Goal: Transaction & Acquisition: Download file/media

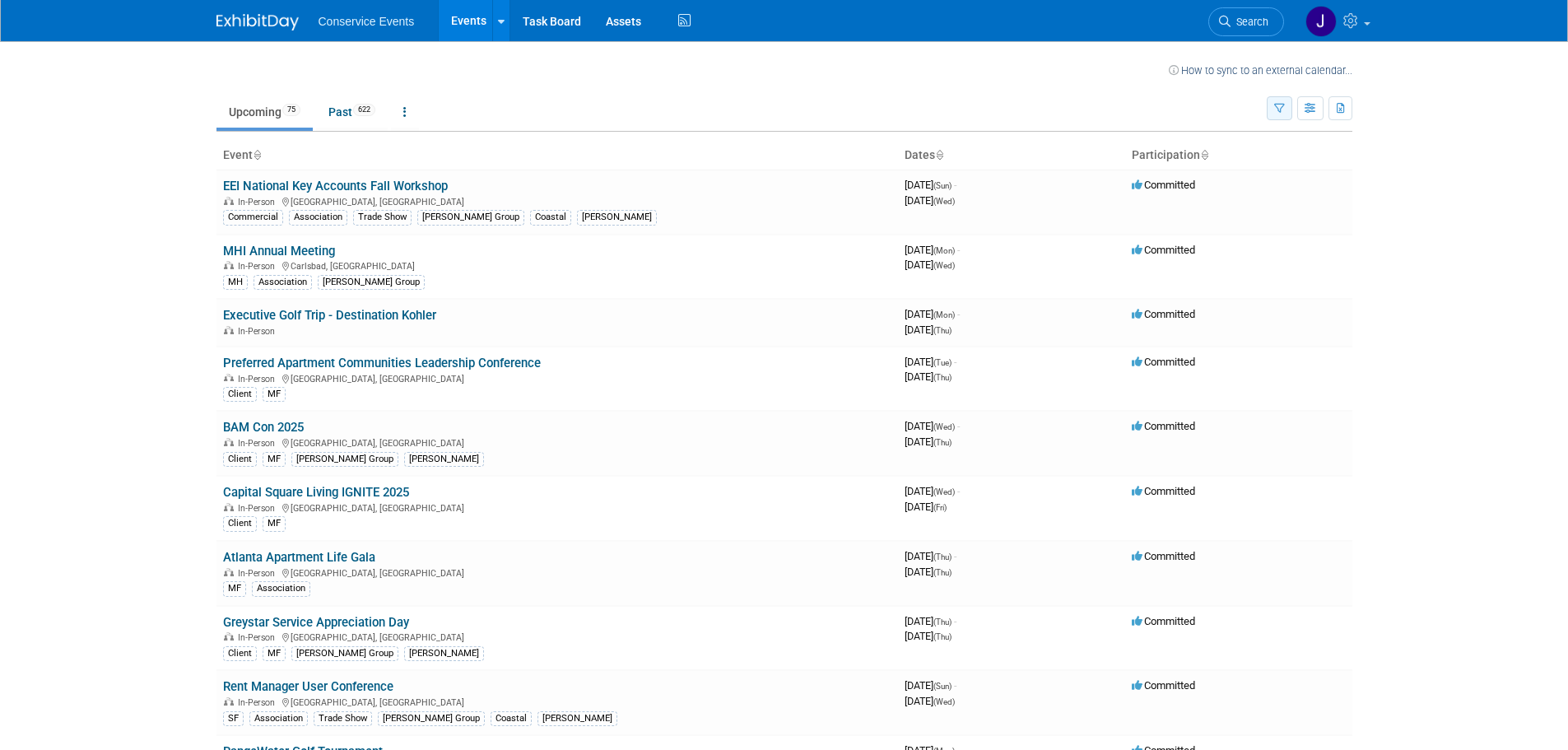
click at [1278, 109] on icon "button" at bounding box center [1279, 109] width 11 height 11
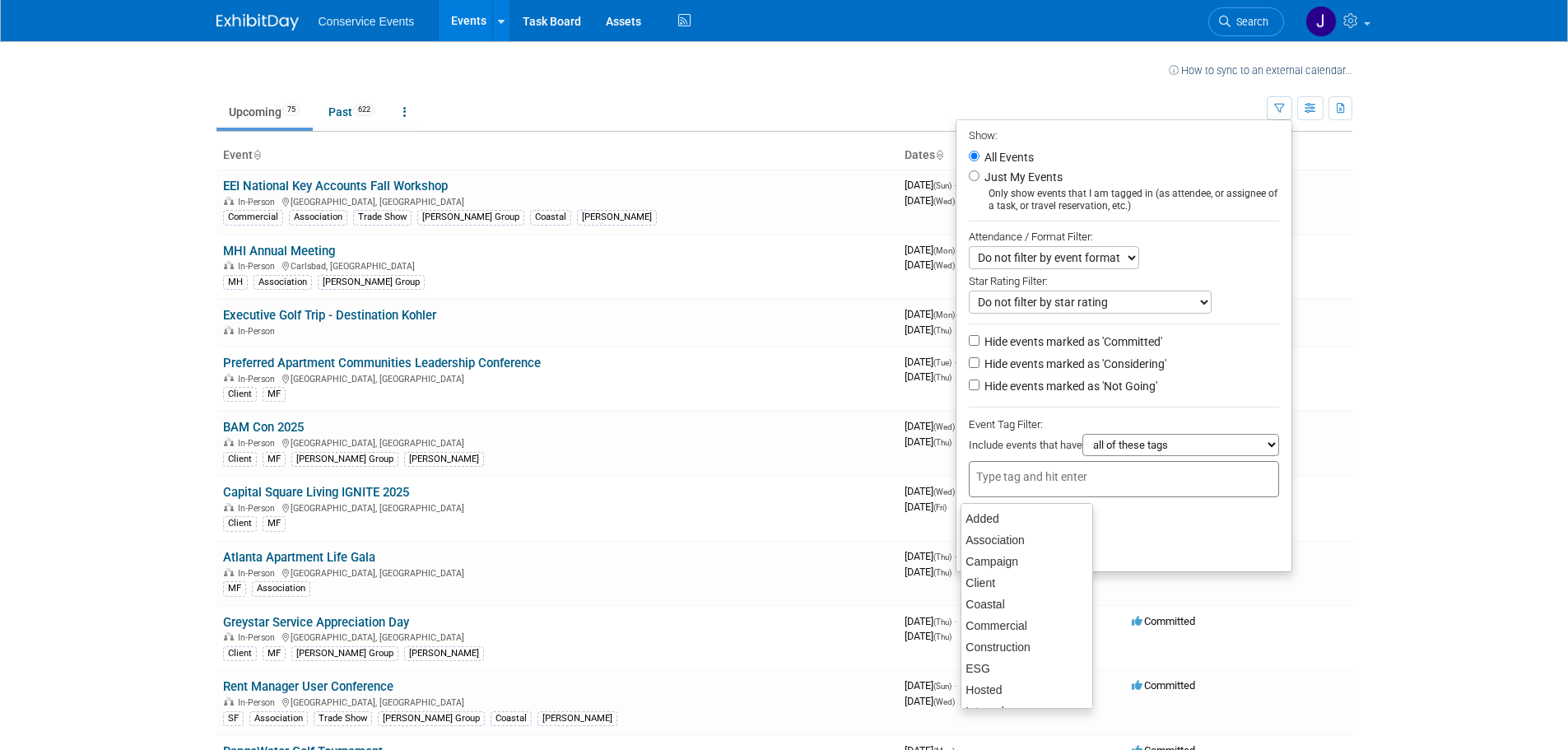
click at [1111, 485] on div at bounding box center [1123, 479] width 310 height 36
click at [1038, 597] on div "Coastal" at bounding box center [1026, 604] width 133 height 23
type input "Coastal"
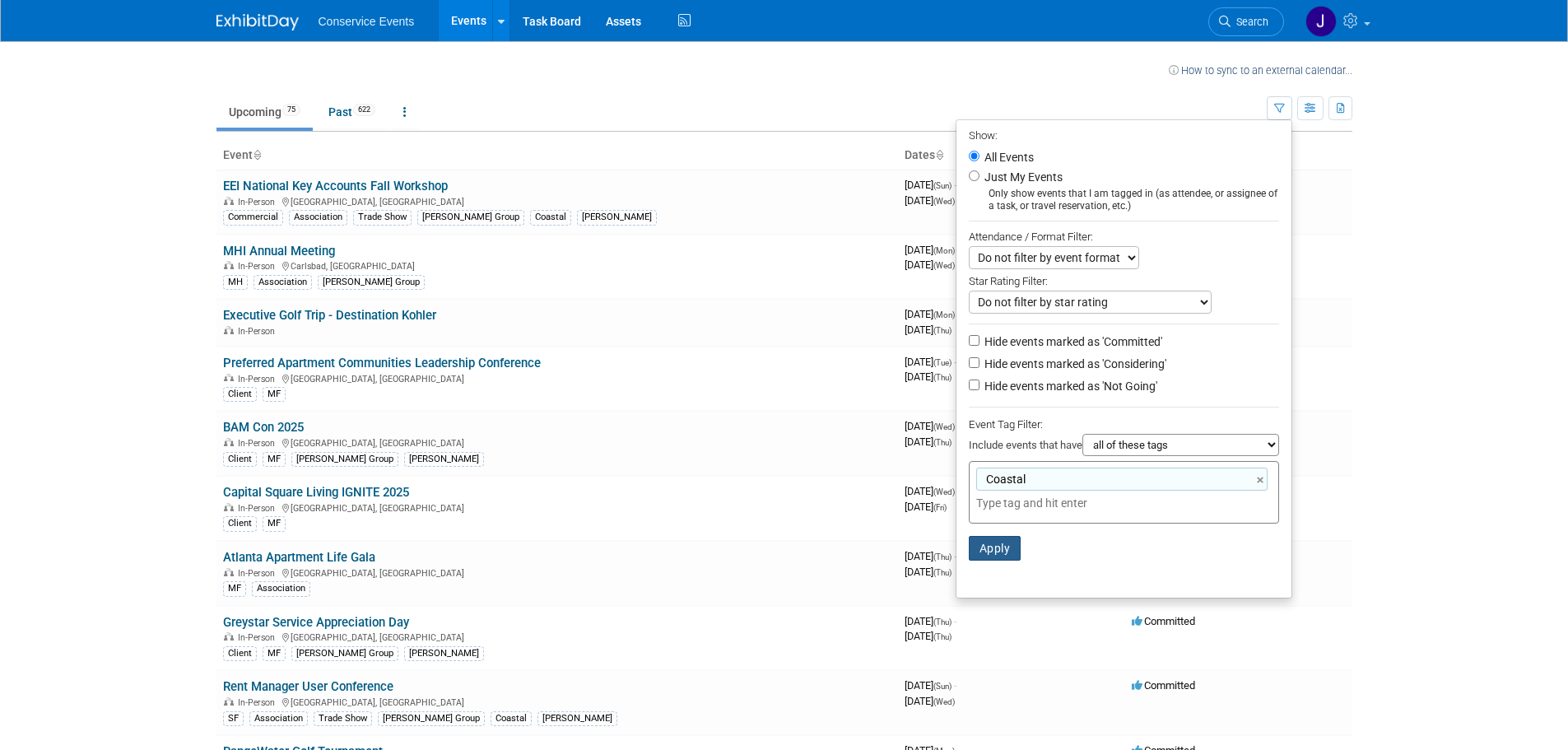
click at [998, 552] on button "Apply" at bounding box center [995, 547] width 52 height 24
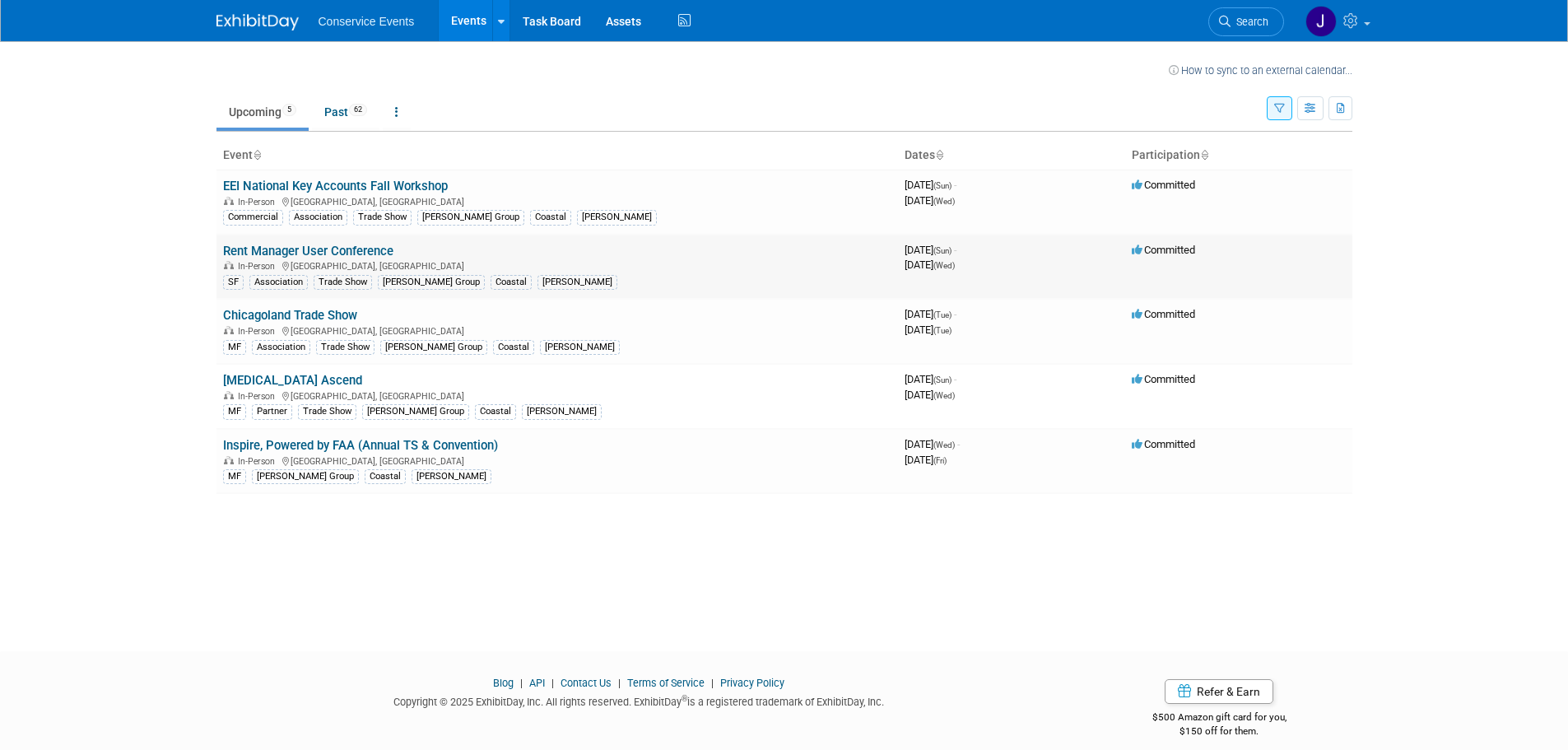
click at [343, 249] on link "Rent Manager User Conference" at bounding box center [308, 251] width 171 height 15
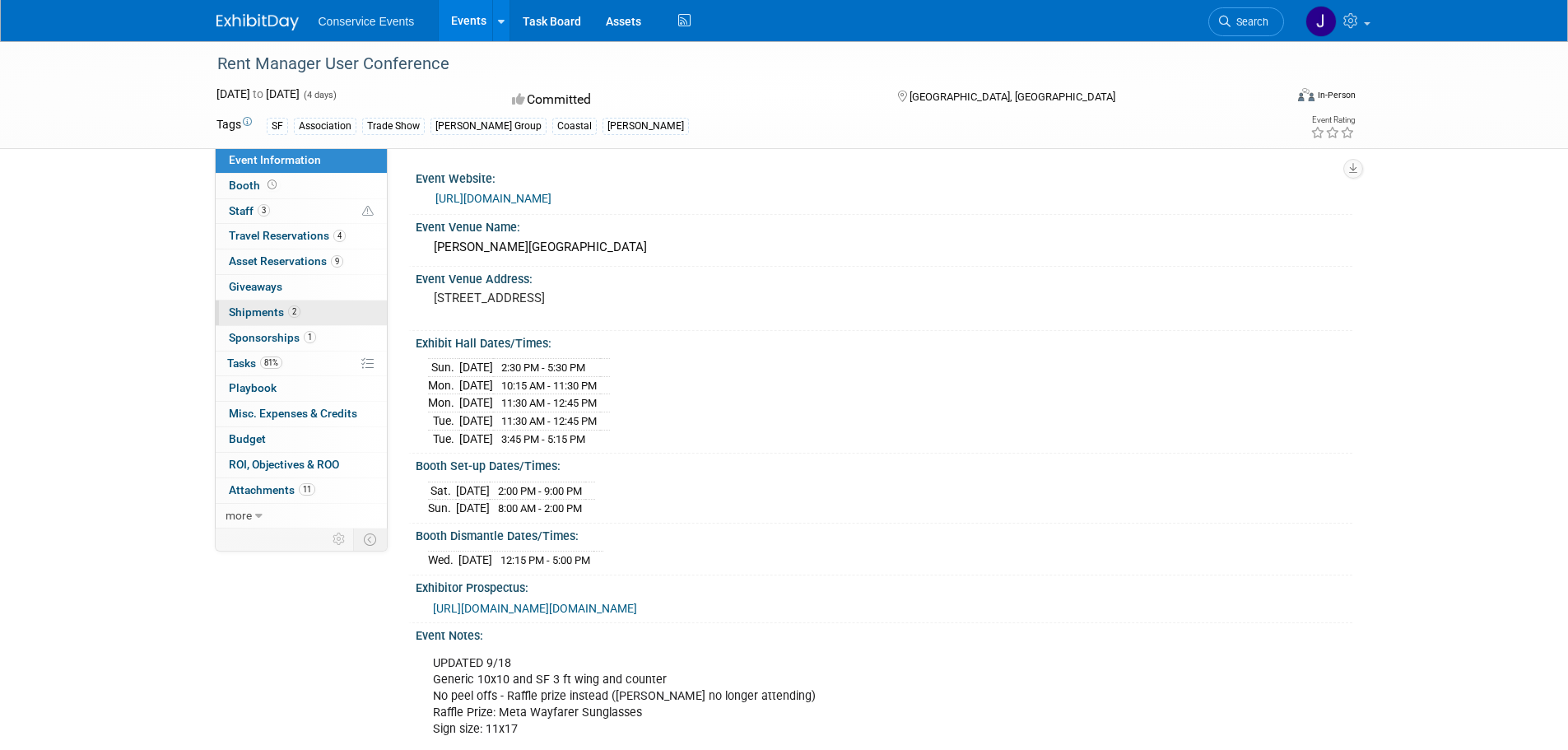
click at [258, 312] on span "Shipments 2" at bounding box center [264, 312] width 72 height 14
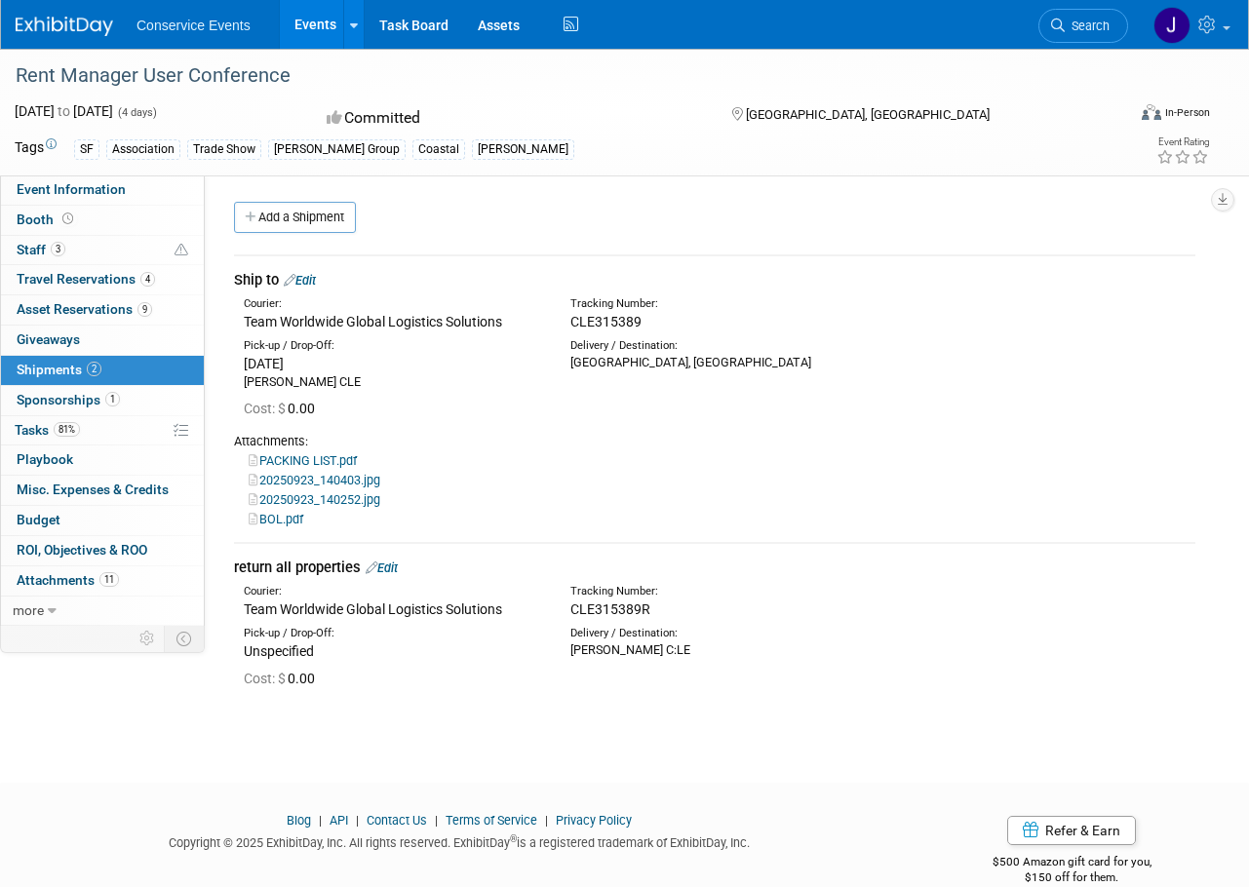
click at [287, 456] on link "PACKING LIST.pdf" at bounding box center [303, 460] width 108 height 15
click at [307, 477] on link "20250923_140403.jpg" at bounding box center [315, 480] width 132 height 15
click at [302, 495] on link "20250923_140252.jpg" at bounding box center [315, 499] width 132 height 15
click at [281, 517] on link "BOL.pdf" at bounding box center [276, 519] width 55 height 15
click at [429, 645] on div "Unspecified" at bounding box center [392, 650] width 297 height 19
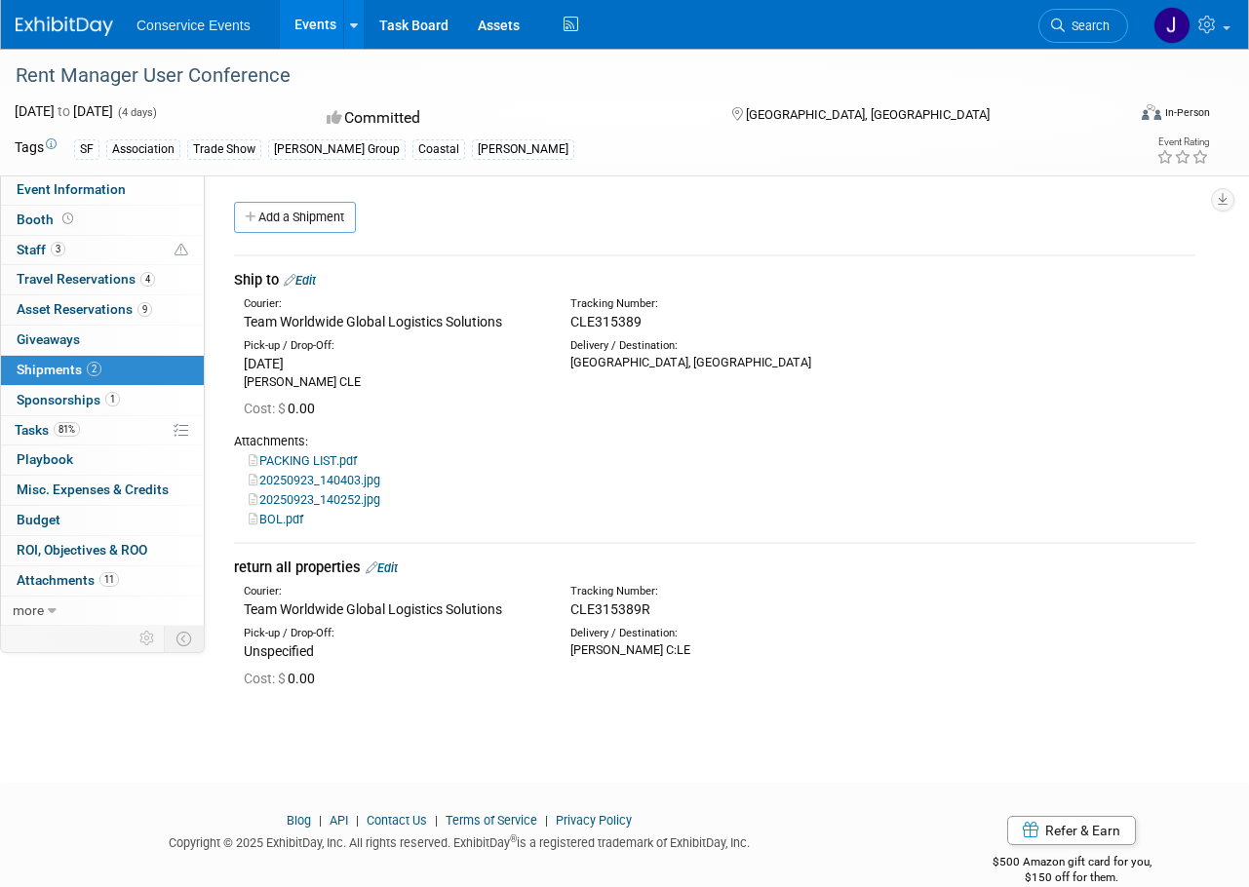
click at [609, 608] on span "CLE315389R" at bounding box center [610, 609] width 80 height 16
copy span "CLE315389R"
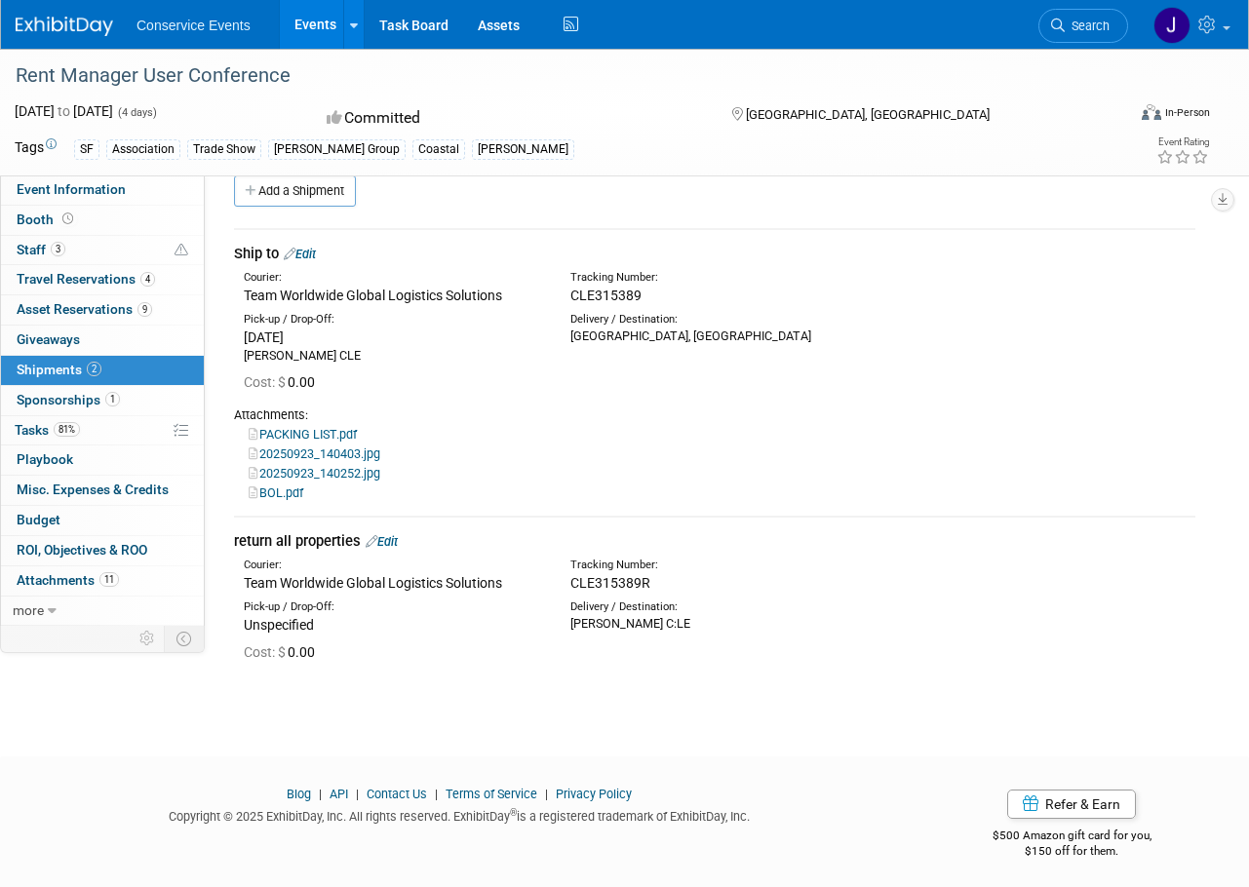
scroll to position [32, 0]
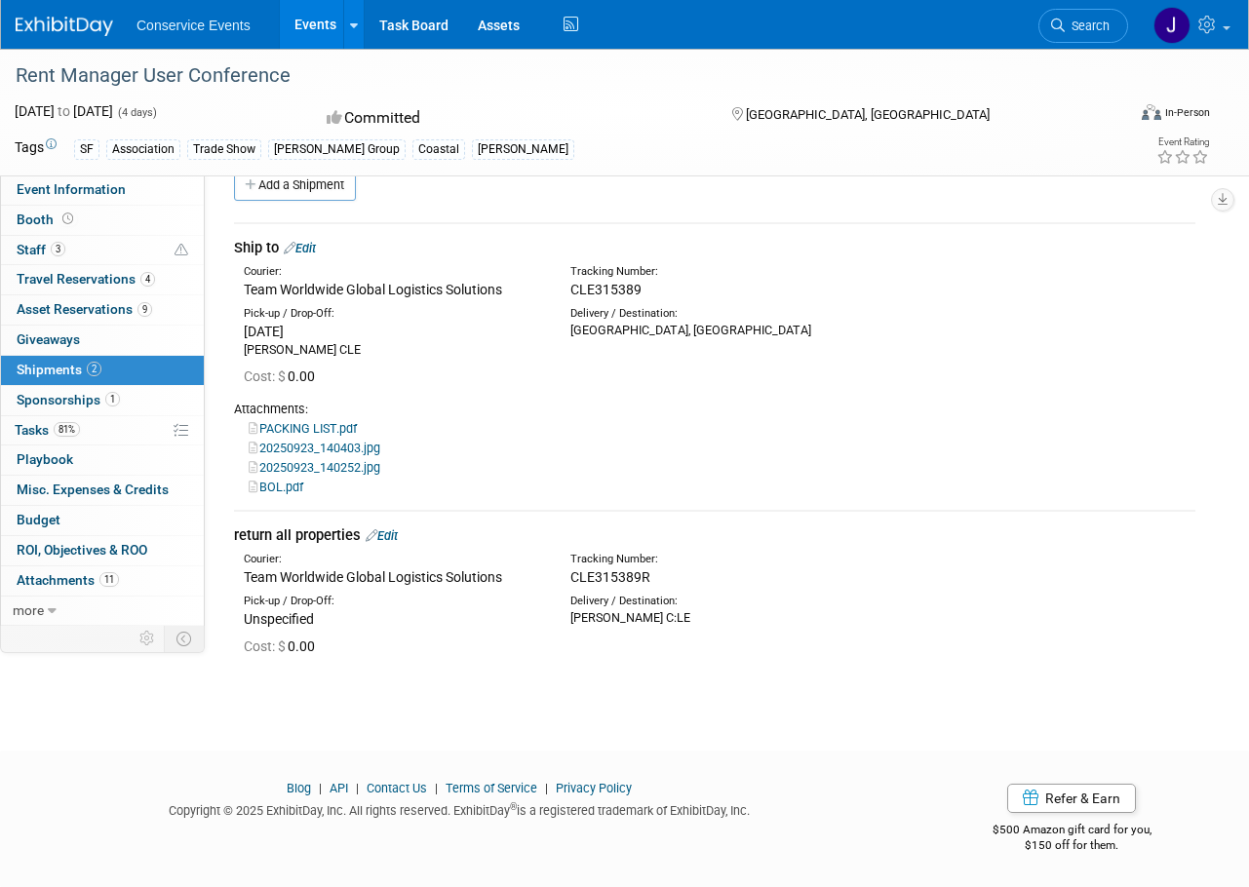
click at [690, 440] on div "20250923_140403.jpg" at bounding box center [714, 447] width 961 height 19
click at [57, 576] on span "Attachments 11" at bounding box center [68, 580] width 102 height 16
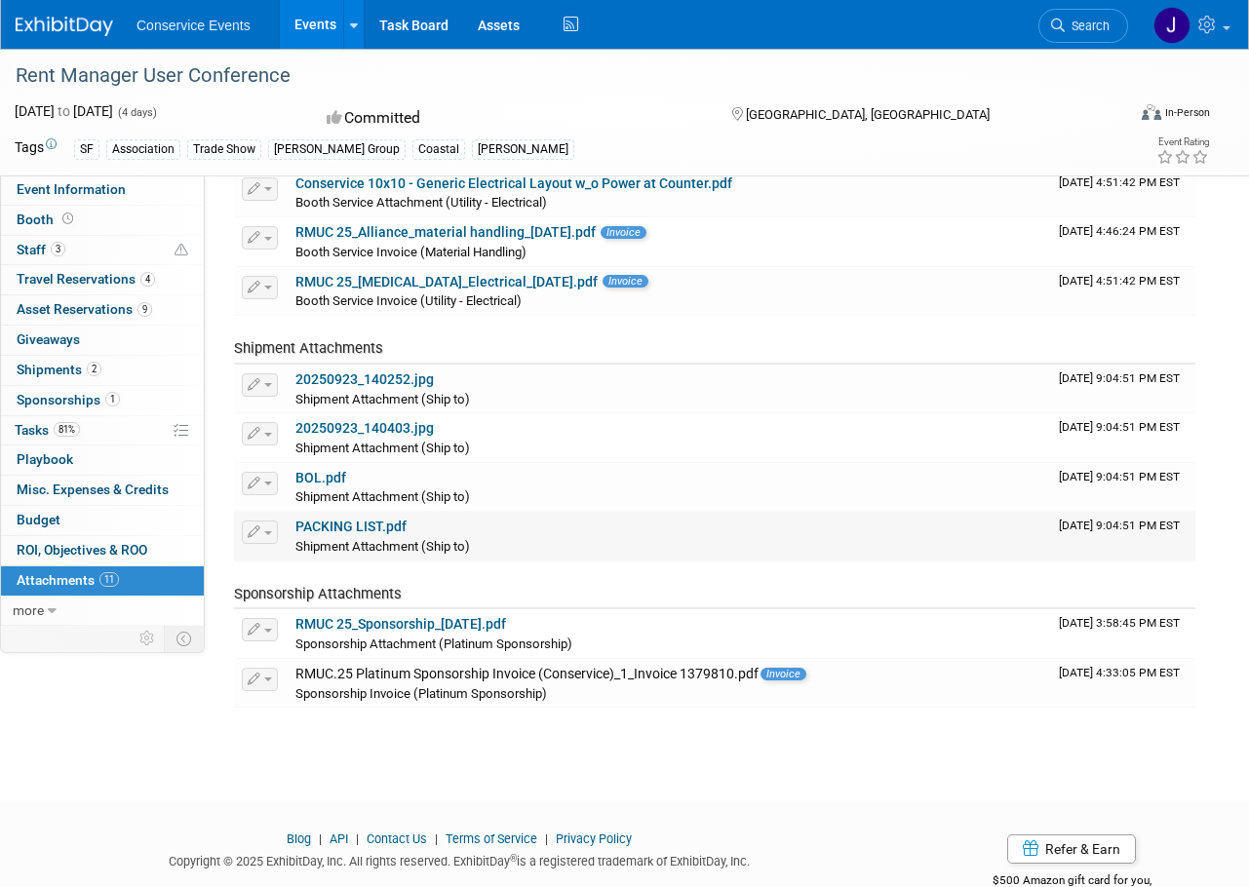
scroll to position [292, 0]
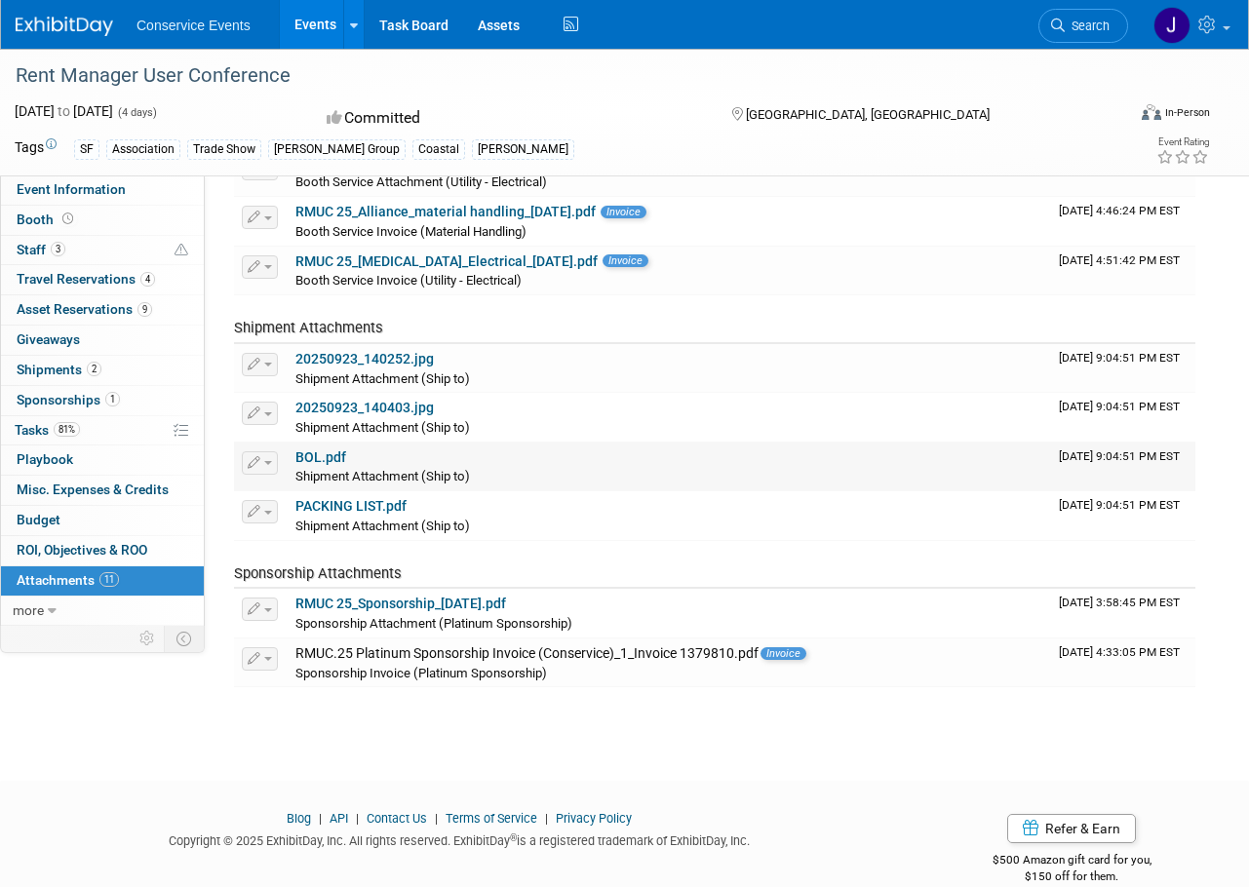
click at [325, 456] on link "BOL.pdf" at bounding box center [320, 457] width 51 height 16
click at [681, 476] on div "Shipment Attachment (Ship to)" at bounding box center [669, 475] width 748 height 19
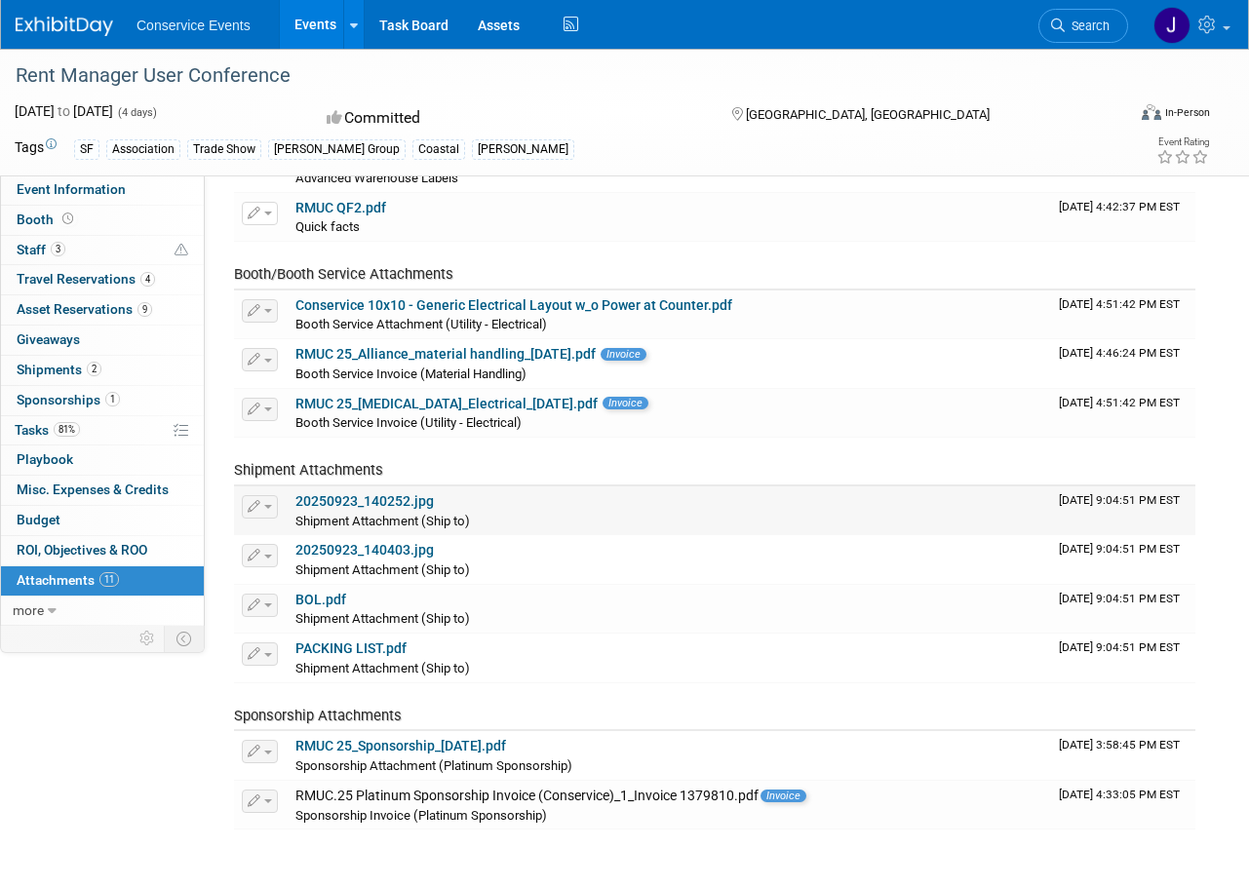
scroll to position [97, 0]
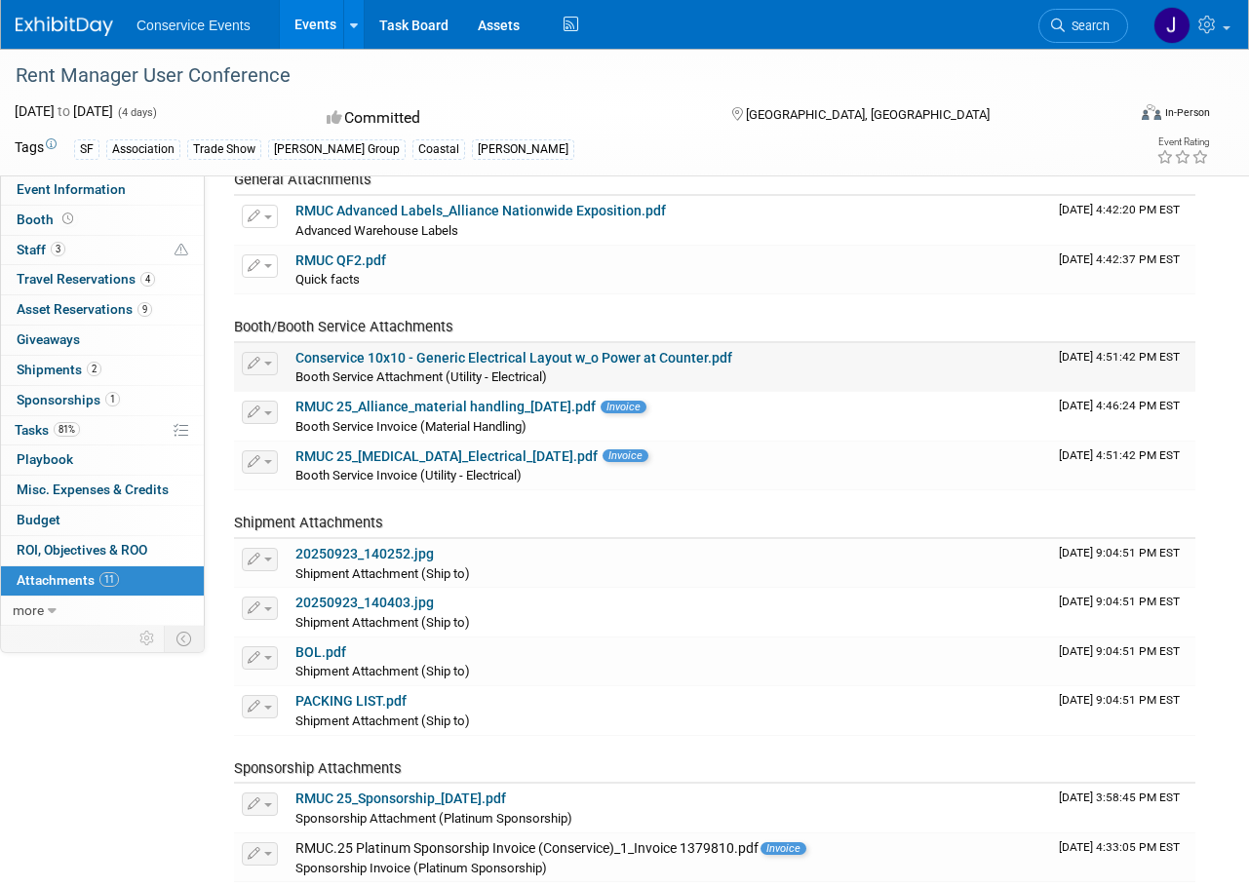
click at [470, 353] on link "Conservice 10x10 - Generic Electrical Layout w_o Power at Counter.pdf" at bounding box center [513, 358] width 437 height 16
click at [397, 406] on link "RMUC 25_Alliance_material handling_9.5.25.pdf" at bounding box center [445, 407] width 300 height 16
click at [410, 457] on link "RMUC 25_Encore_Electrical_9.5.25.pdf" at bounding box center [446, 456] width 302 height 16
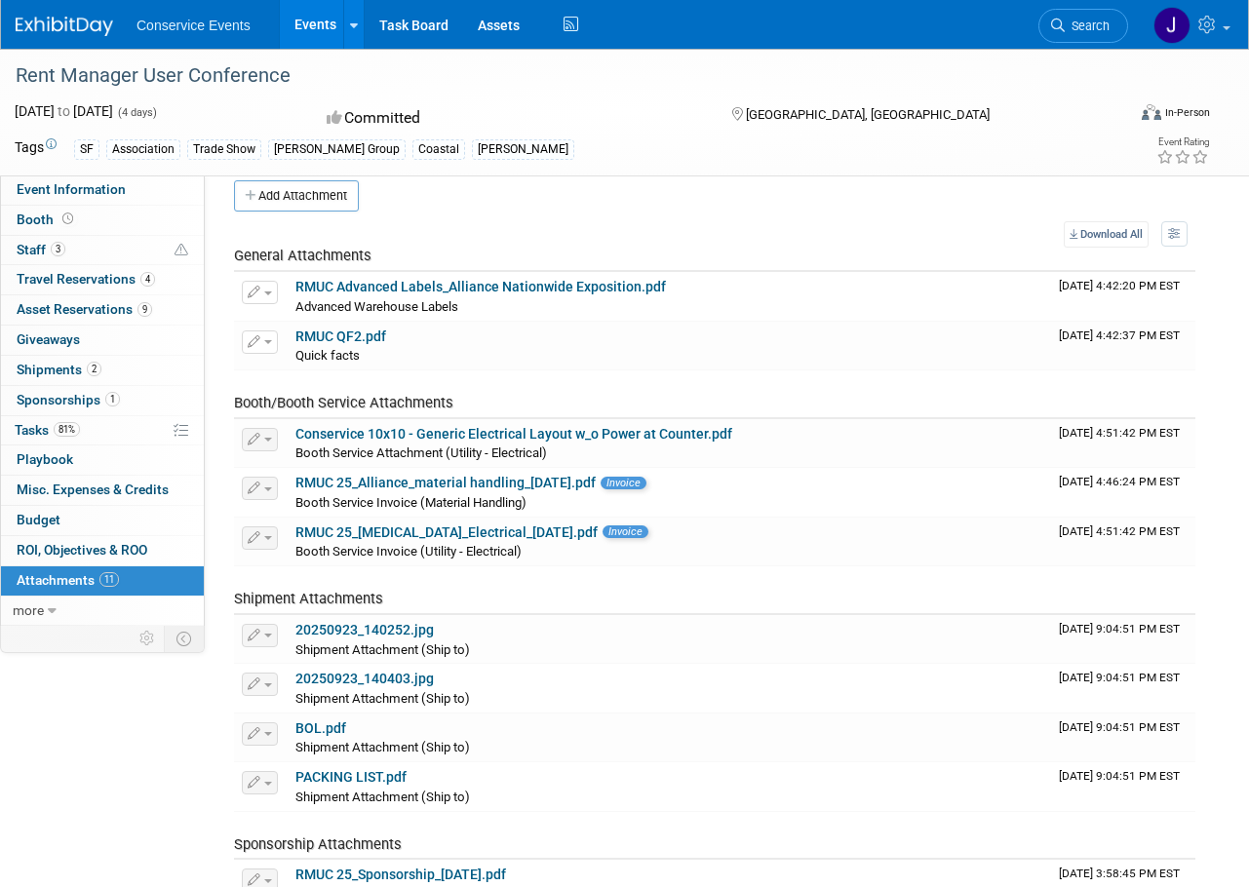
scroll to position [0, 0]
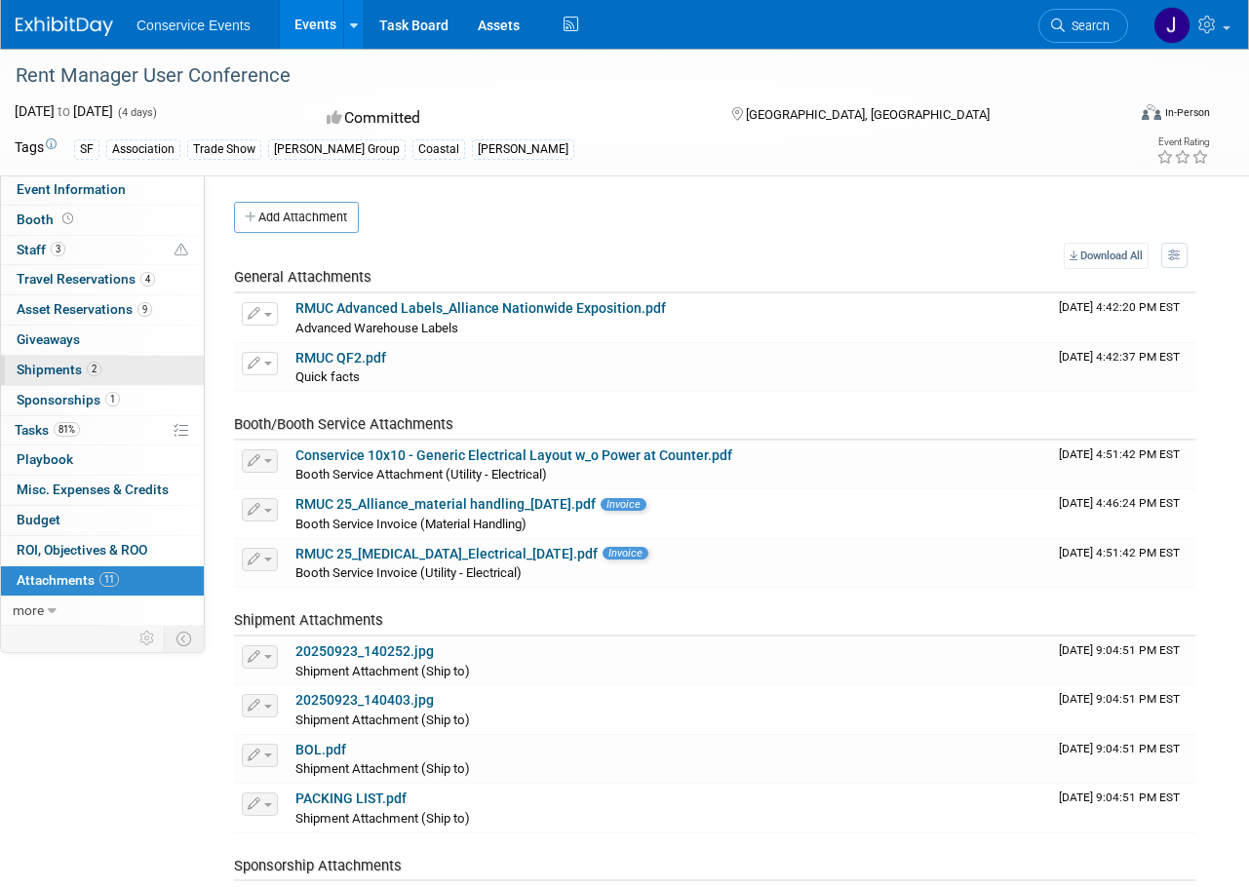
click at [60, 370] on span "Shipments 2" at bounding box center [59, 370] width 85 height 16
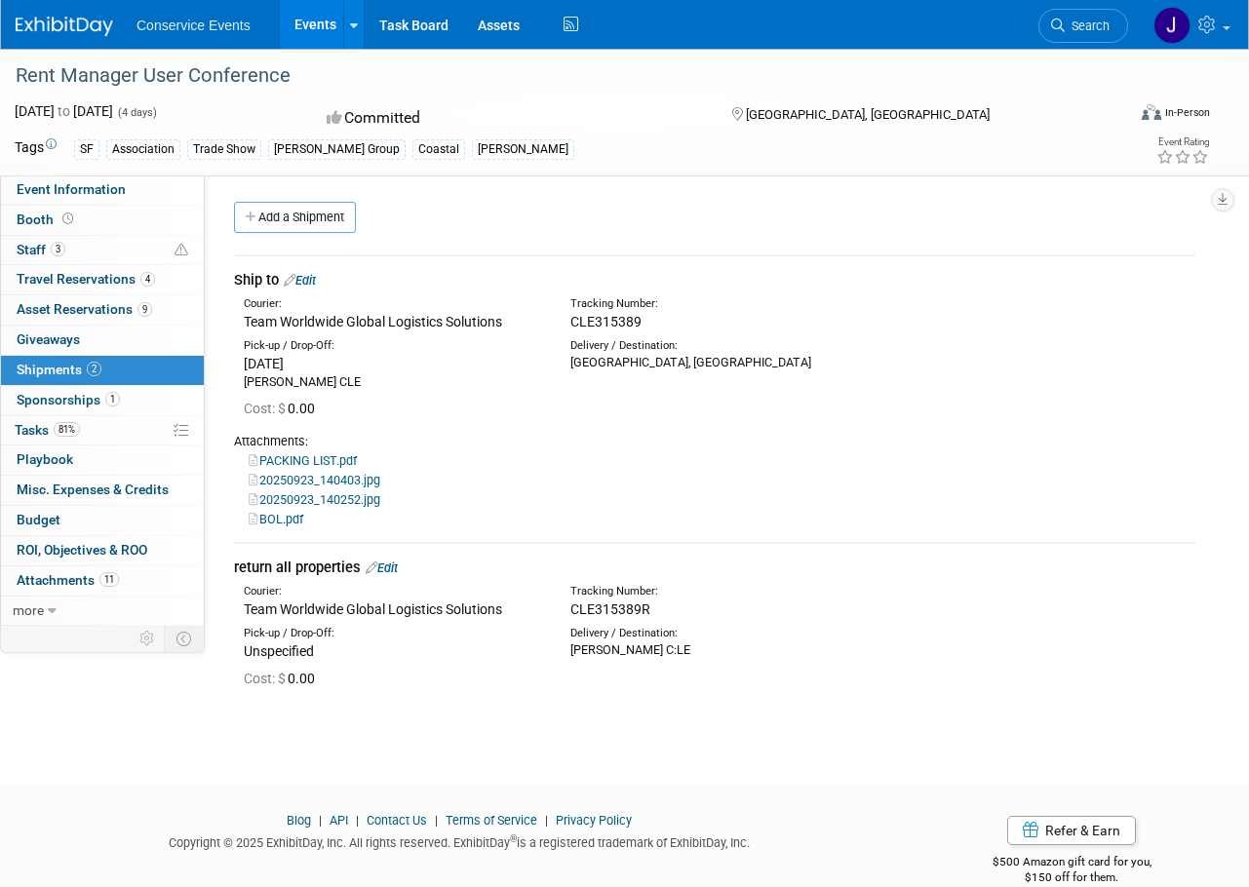
click at [1025, 315] on div "Courier: Team Worldwide Global Logistics Solutions Tracking Number: CLE315389" at bounding box center [714, 311] width 990 height 42
